Goal: Transaction & Acquisition: Purchase product/service

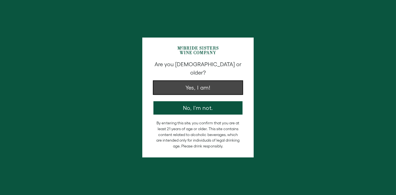
click at [204, 82] on button "Yes, I am!" at bounding box center [197, 87] width 89 height 13
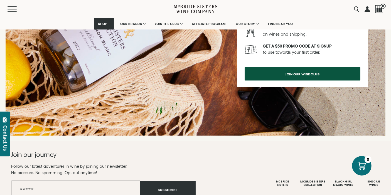
scroll to position [783, 0]
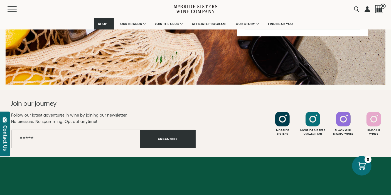
scroll to position [1376, 0]
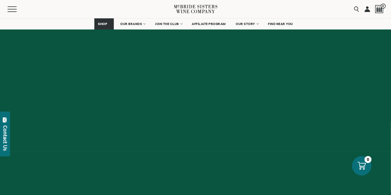
scroll to position [2169, 0]
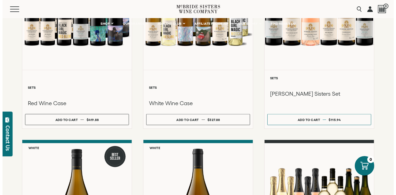
scroll to position [0, 0]
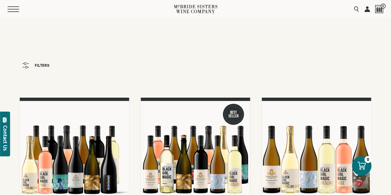
click at [16, 8] on button "Menu" at bounding box center [18, 9] width 20 height 6
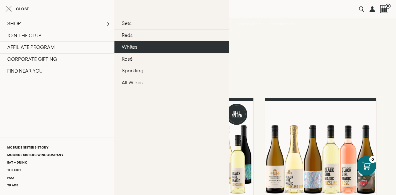
click at [114, 53] on link "Whites" at bounding box center [171, 47] width 114 height 12
